Goal: Check status: Check status

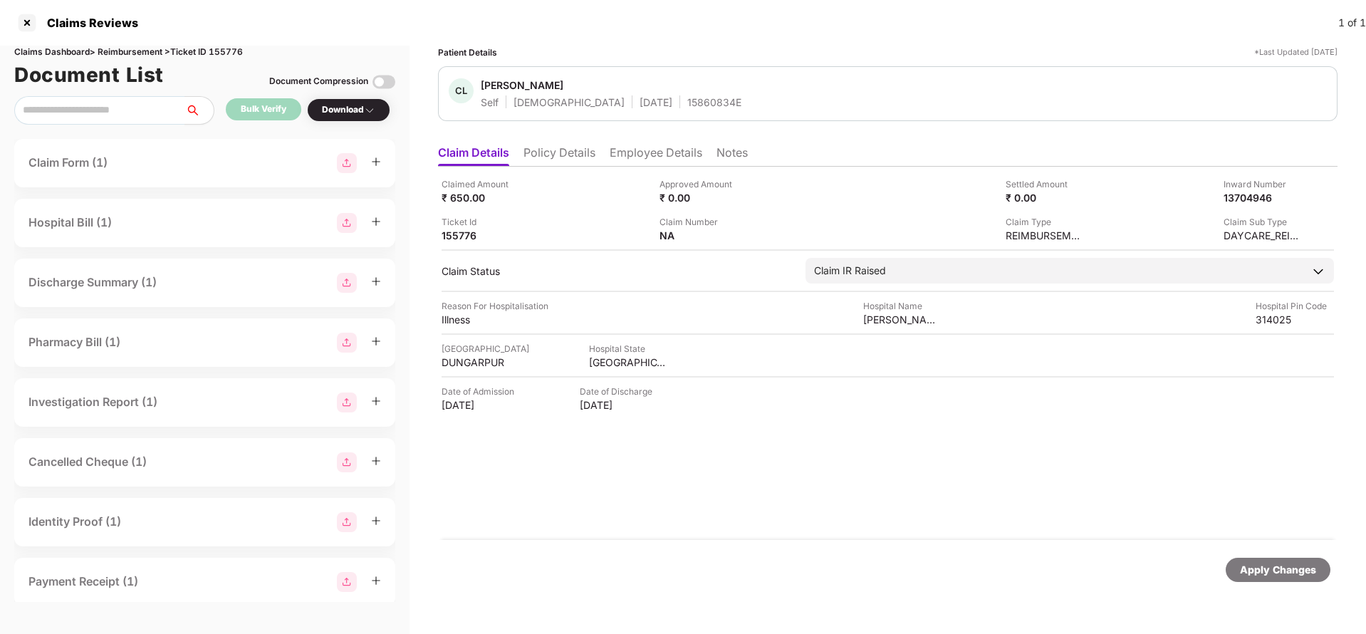
click at [1288, 572] on div "Apply Changes" at bounding box center [1278, 570] width 76 height 16
click at [231, 48] on div "Claims Dashboard > Reimbursement > Ticket ID 155776" at bounding box center [204, 53] width 381 height 14
copy div "155776"
click at [1261, 576] on div "Apply Changes" at bounding box center [1278, 570] width 76 height 16
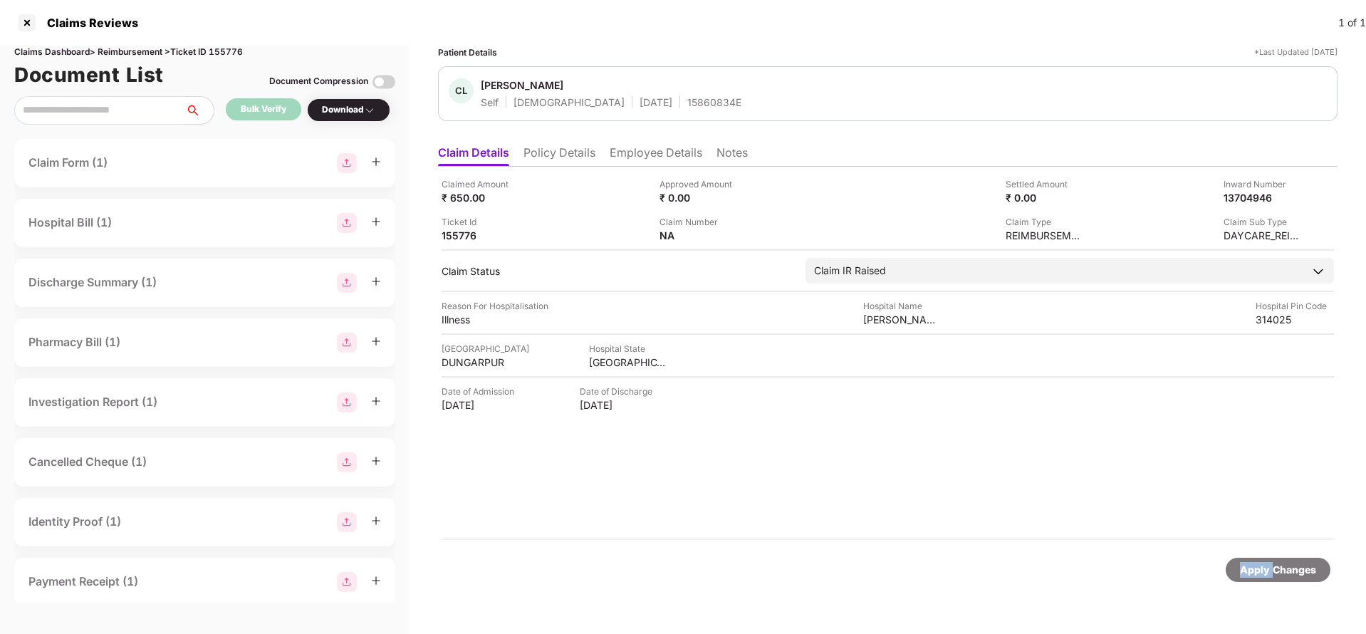
click at [1261, 576] on div "Apply Changes" at bounding box center [1278, 570] width 76 height 16
click at [693, 233] on div "HI-TAG-006366971(0)" at bounding box center [698, 236] width 78 height 14
copy div
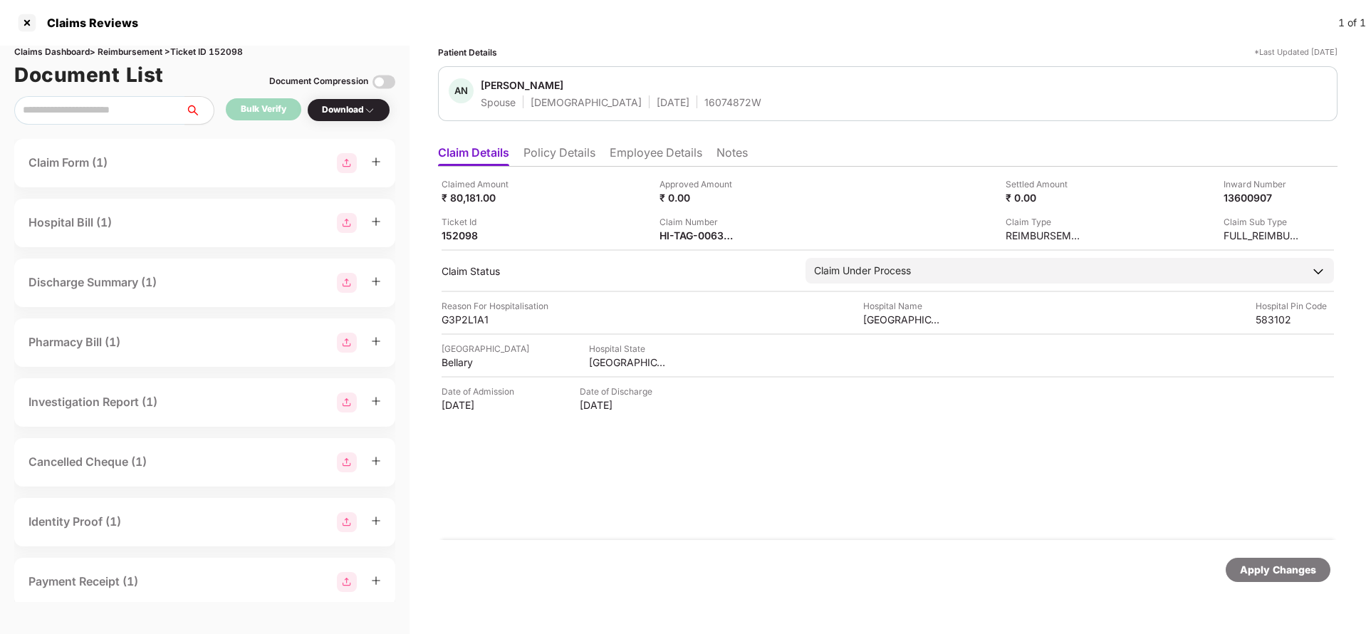
click at [1284, 579] on div "Apply Changes" at bounding box center [1277, 569] width 105 height 24
click at [229, 51] on div "Claims Dashboard > Reimbursement > Ticket ID 152098" at bounding box center [204, 53] width 381 height 14
copy div "152098"
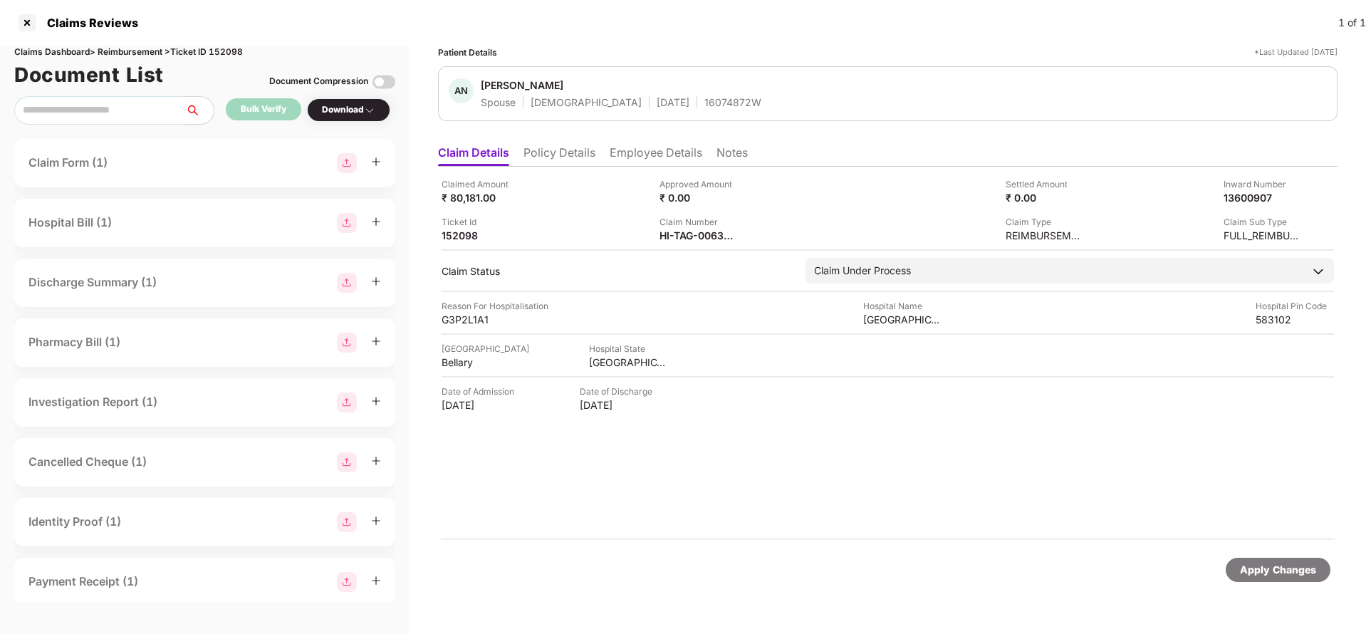
click at [1292, 579] on div "Apply Changes" at bounding box center [1277, 569] width 105 height 24
